Goal: Find specific page/section: Find specific page/section

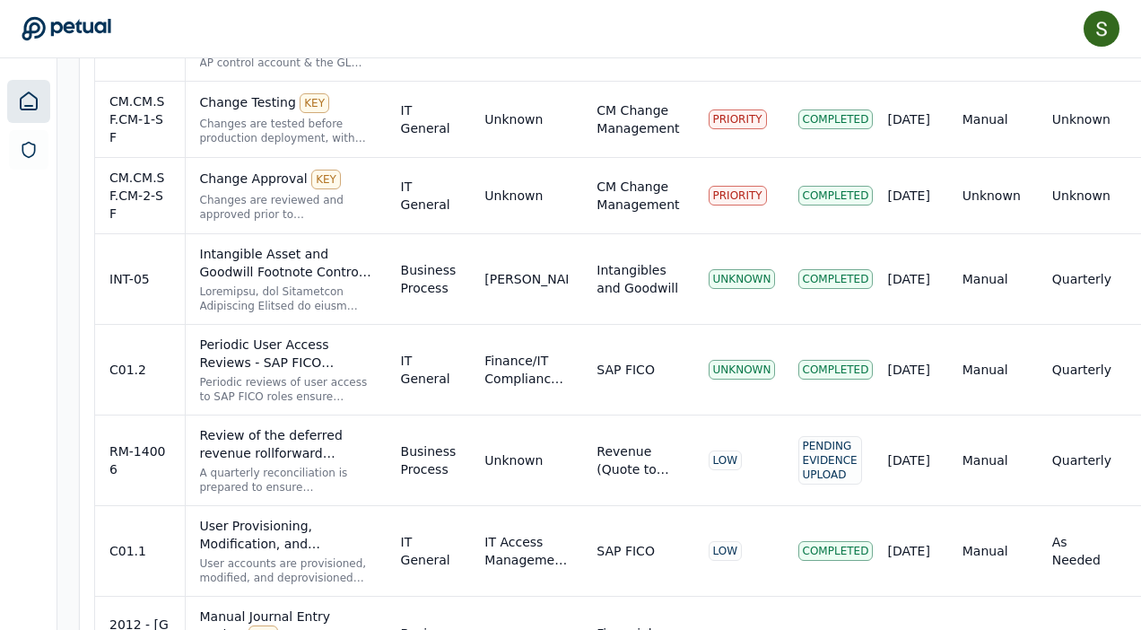
scroll to position [2468, 0]
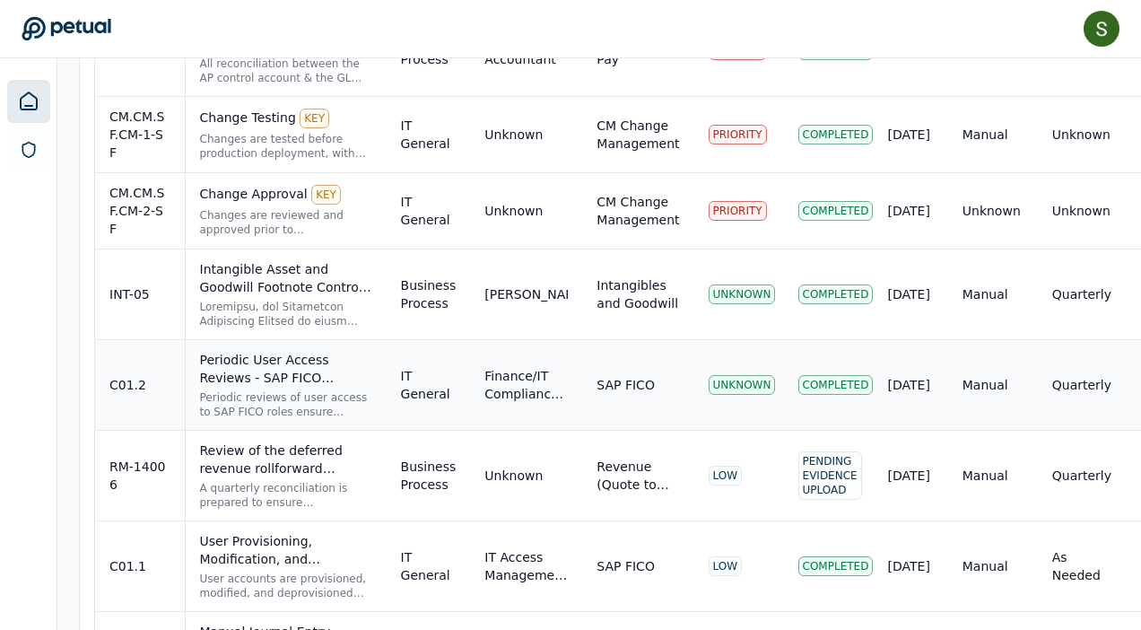
click at [330, 351] on div "Periodic User Access Reviews - SAP FICO UNKNOWN" at bounding box center [286, 369] width 172 height 36
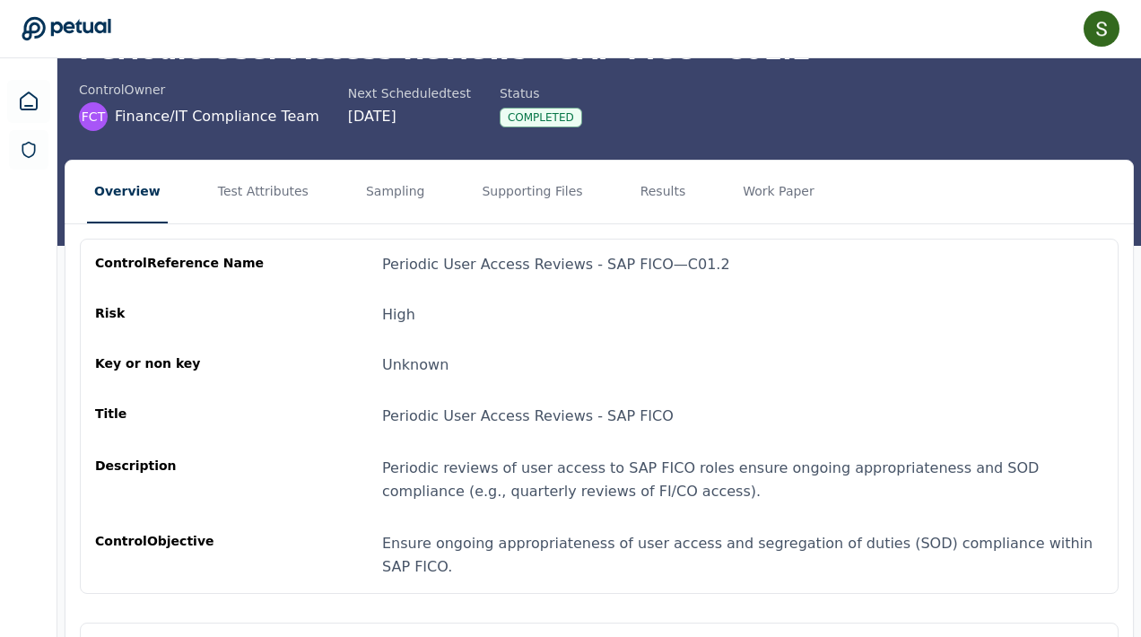
scroll to position [226, 0]
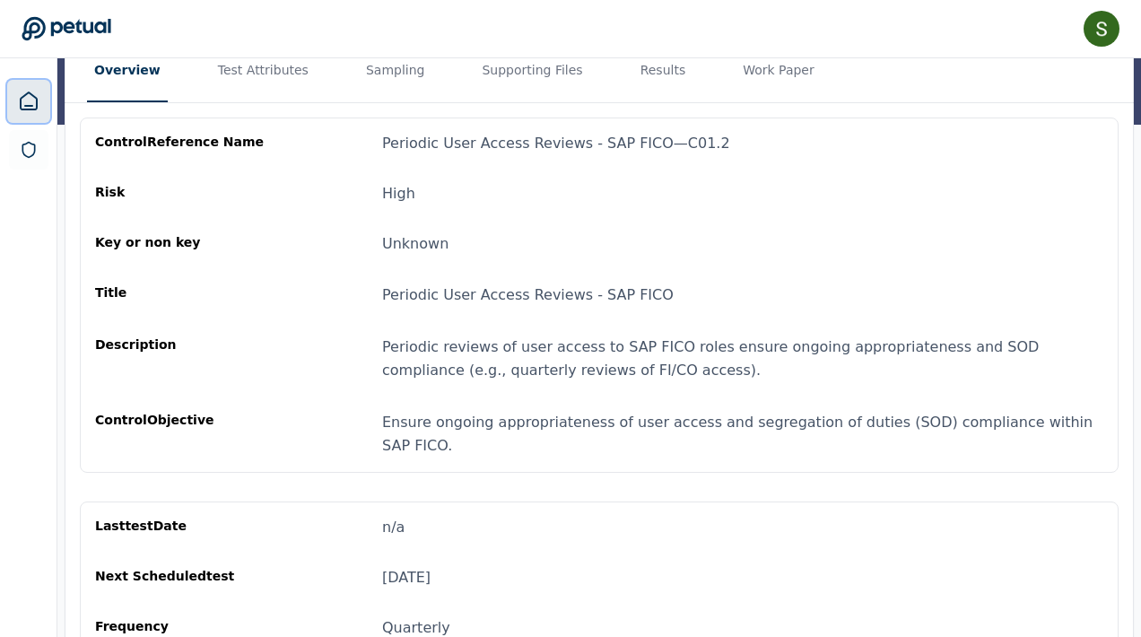
click at [39, 89] on link at bounding box center [28, 101] width 43 height 43
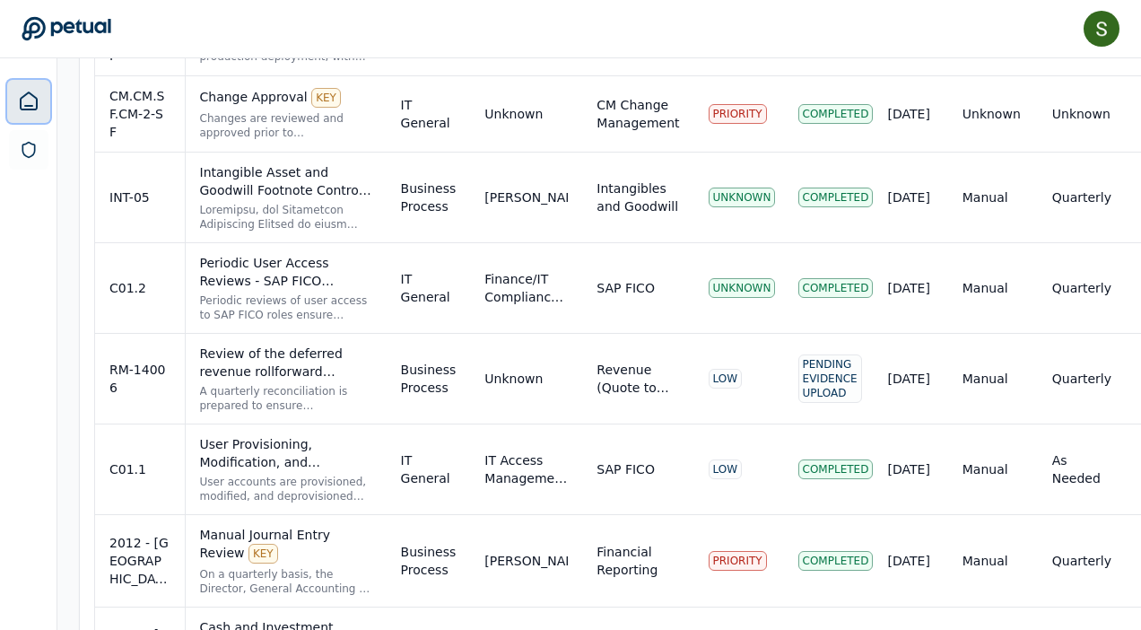
scroll to position [2566, 0]
click at [291, 434] on div "User Provisioning, Modification, and Deprovisioning UNKNOWN" at bounding box center [286, 452] width 172 height 36
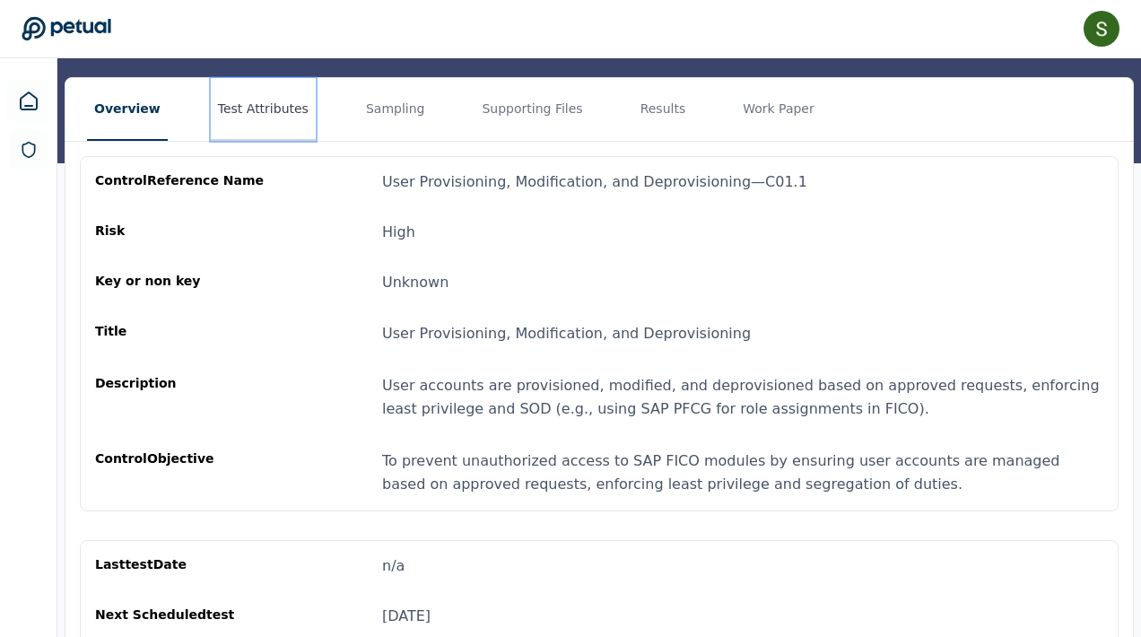
click at [279, 122] on button "Test Attributes" at bounding box center [263, 109] width 105 height 63
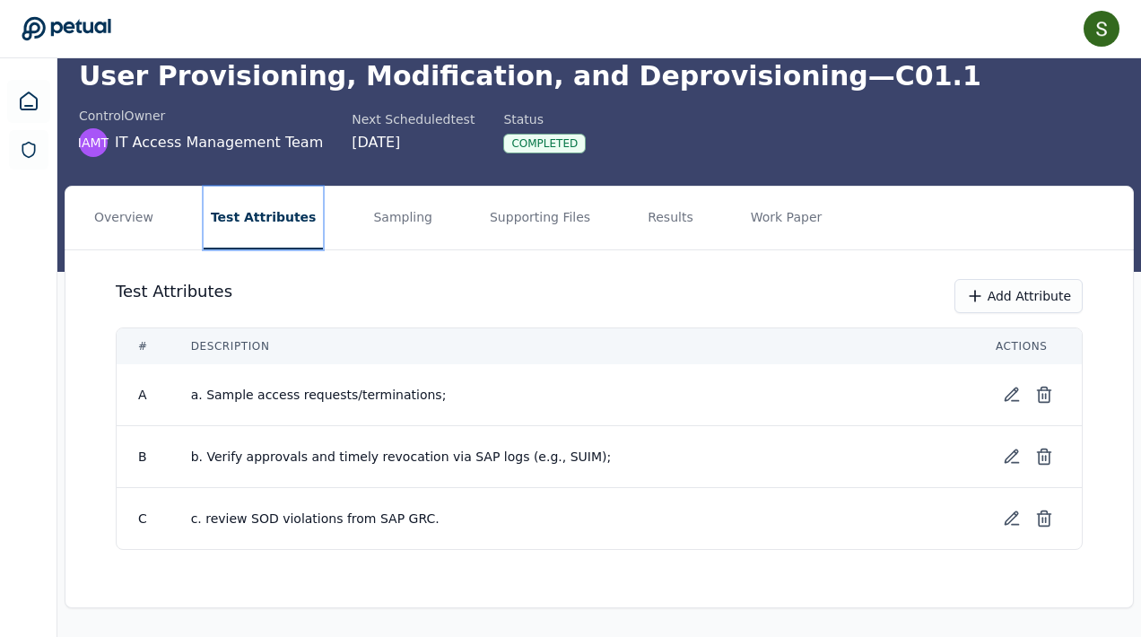
scroll to position [79, 0]
click at [295, 191] on button "Test Attributes" at bounding box center [264, 218] width 120 height 63
click at [644, 215] on button "Results" at bounding box center [670, 218] width 60 height 63
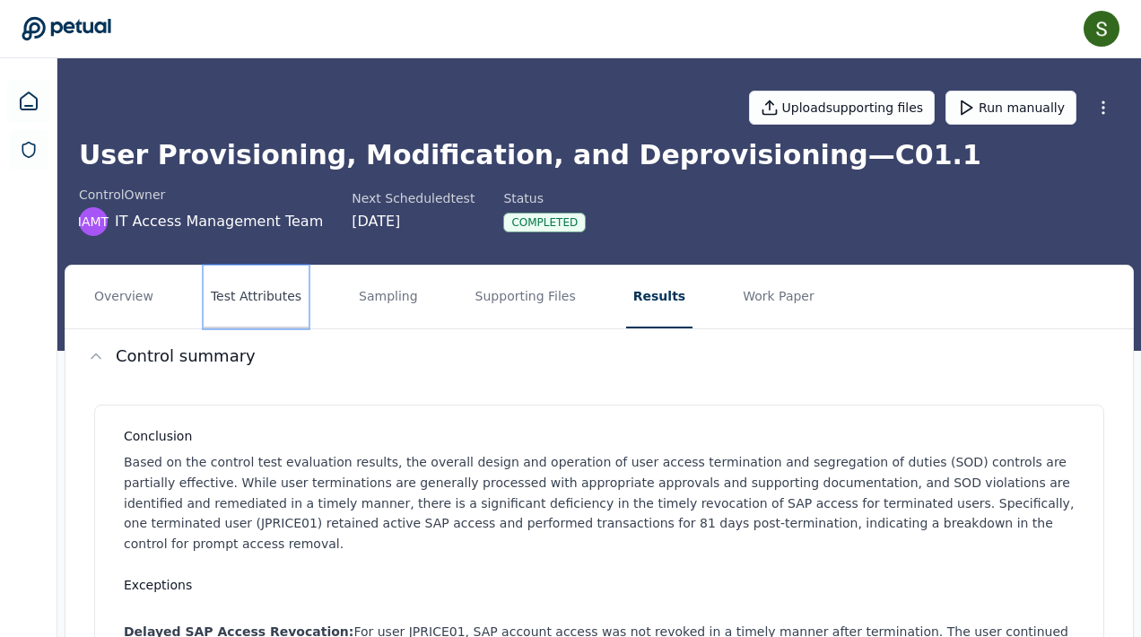
click at [276, 304] on button "Test Attributes" at bounding box center [256, 296] width 105 height 63
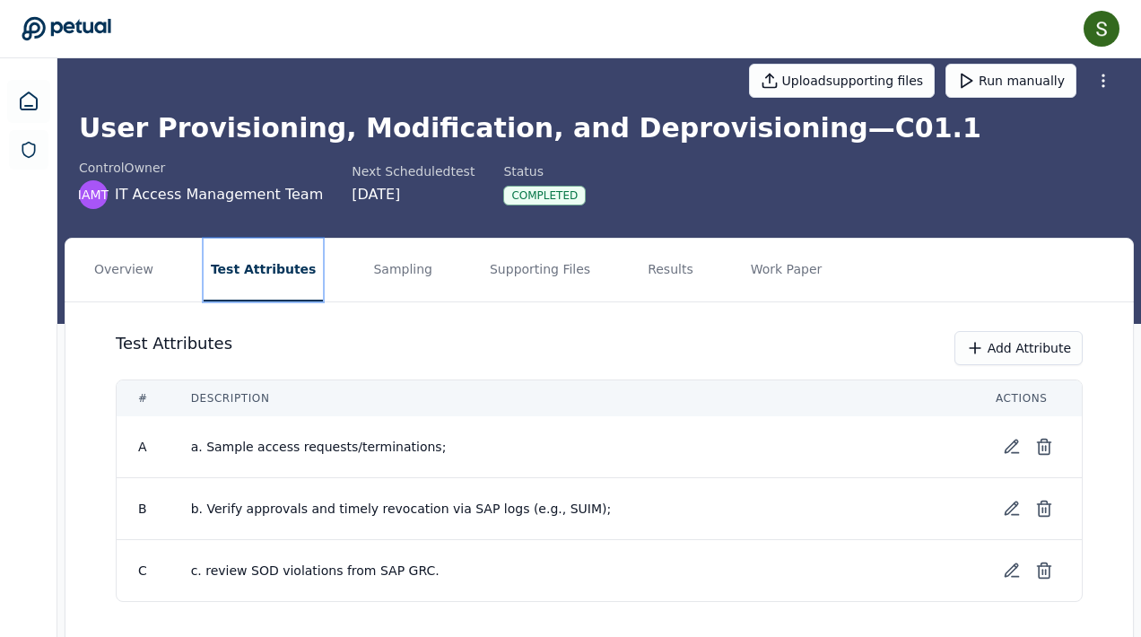
scroll to position [26, 0]
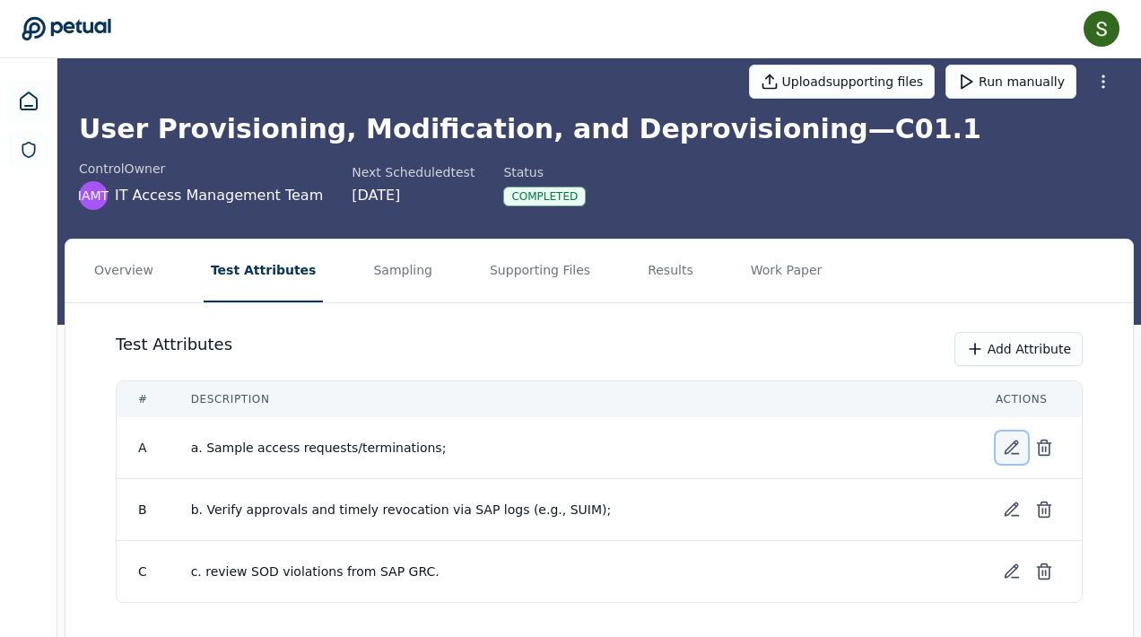
click at [1012, 447] on icon at bounding box center [1011, 447] width 13 height 13
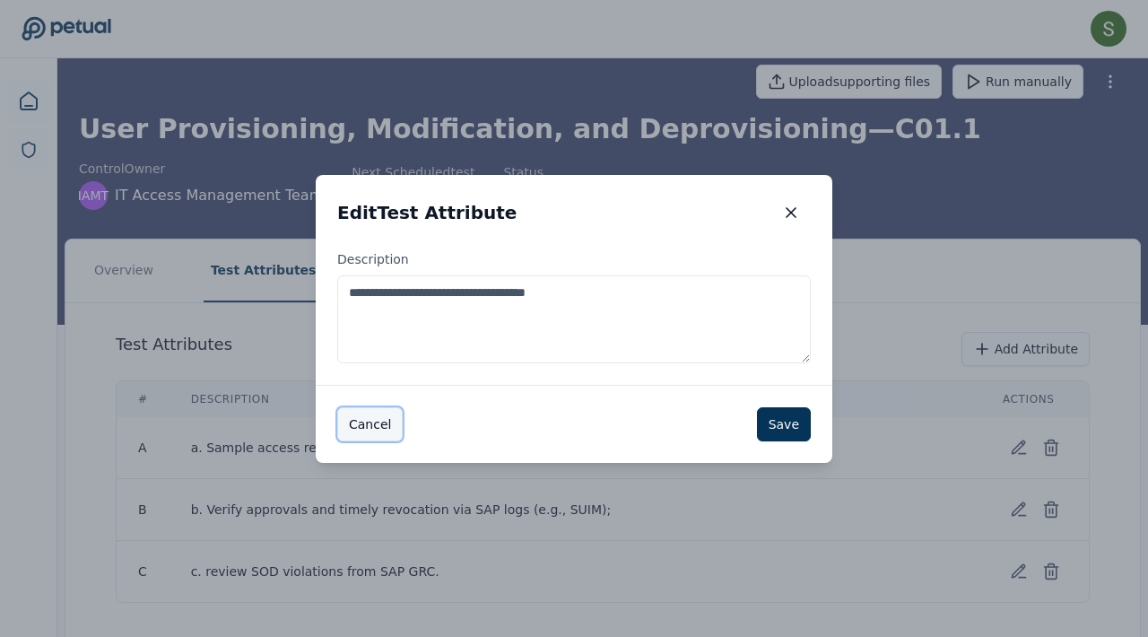
click at [369, 430] on button "Cancel" at bounding box center [369, 424] width 65 height 34
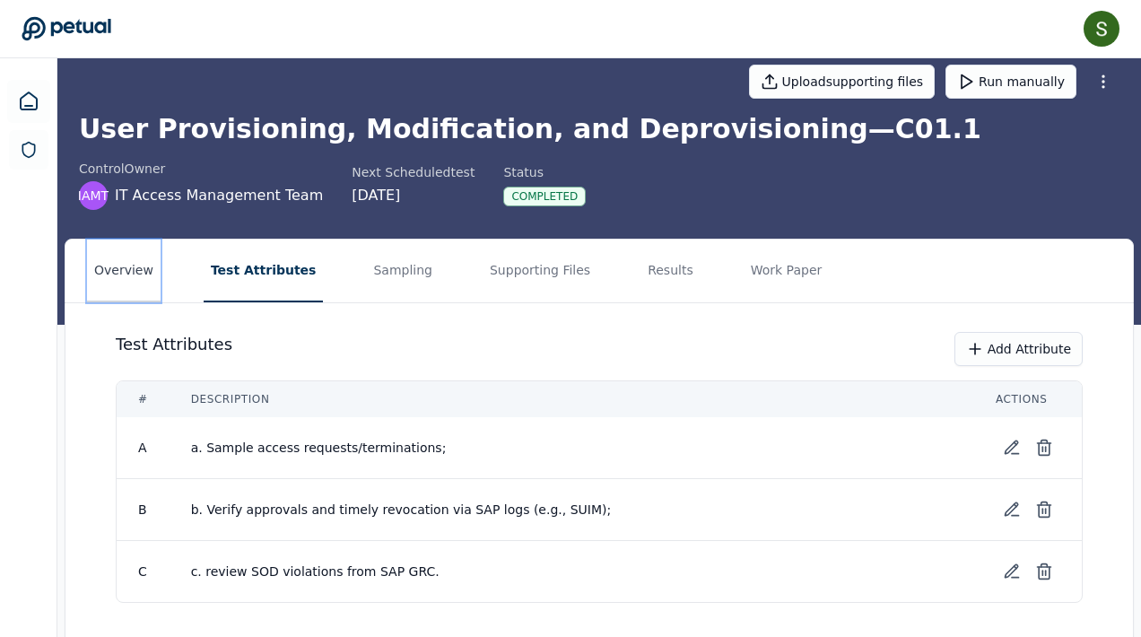
click at [121, 281] on button "Overview" at bounding box center [124, 270] width 74 height 63
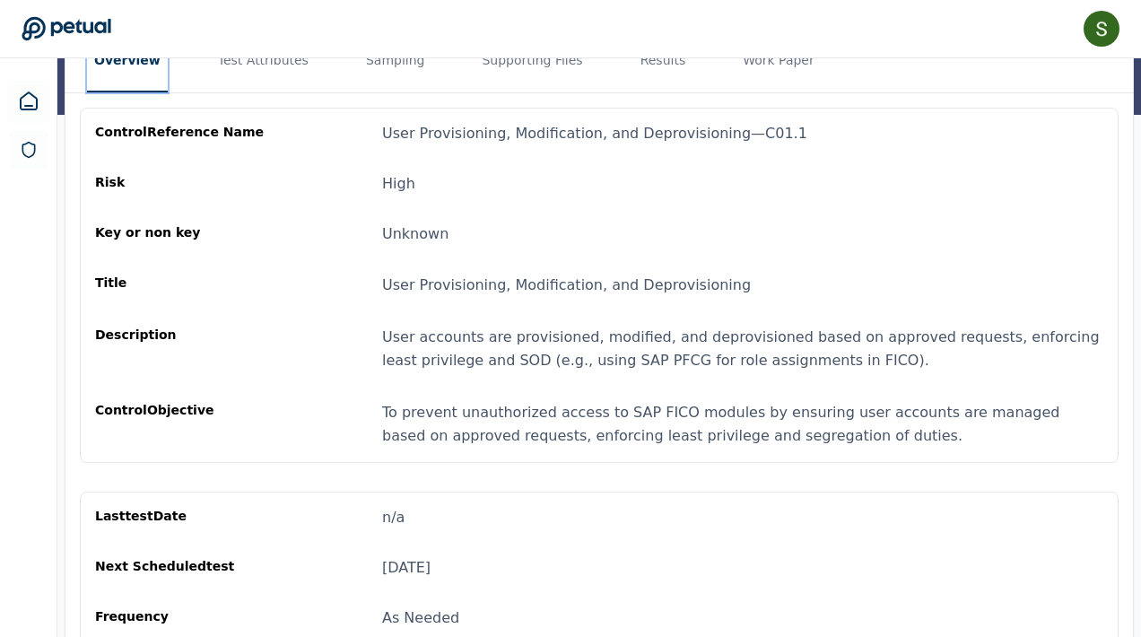
scroll to position [234, 0]
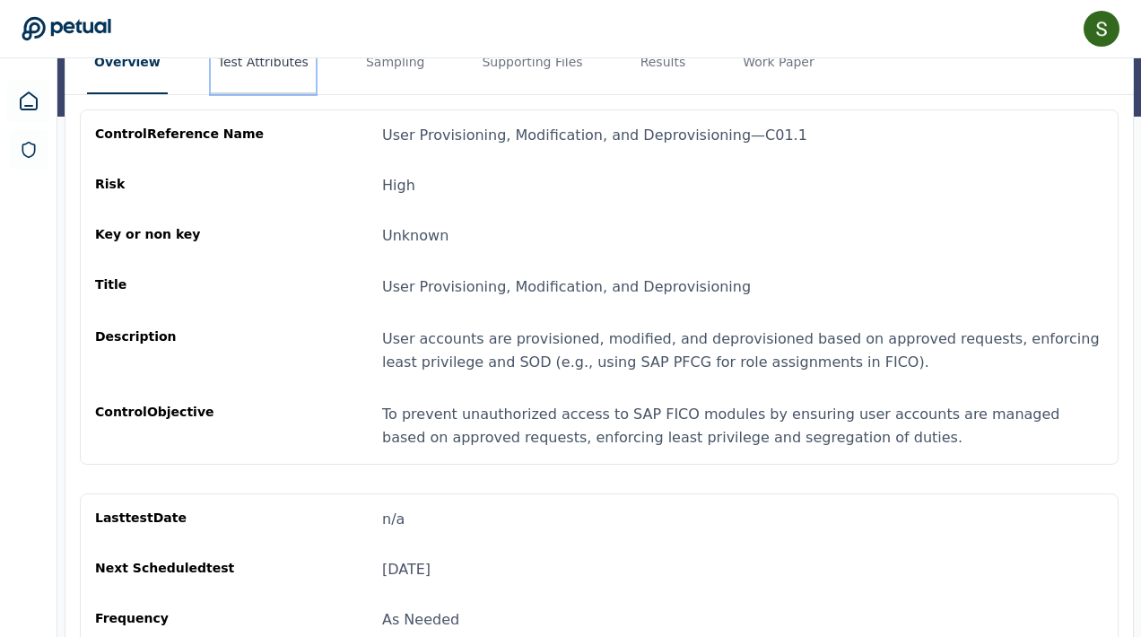
click at [282, 69] on button "Test Attributes" at bounding box center [263, 62] width 105 height 63
